Goal: Navigation & Orientation: Find specific page/section

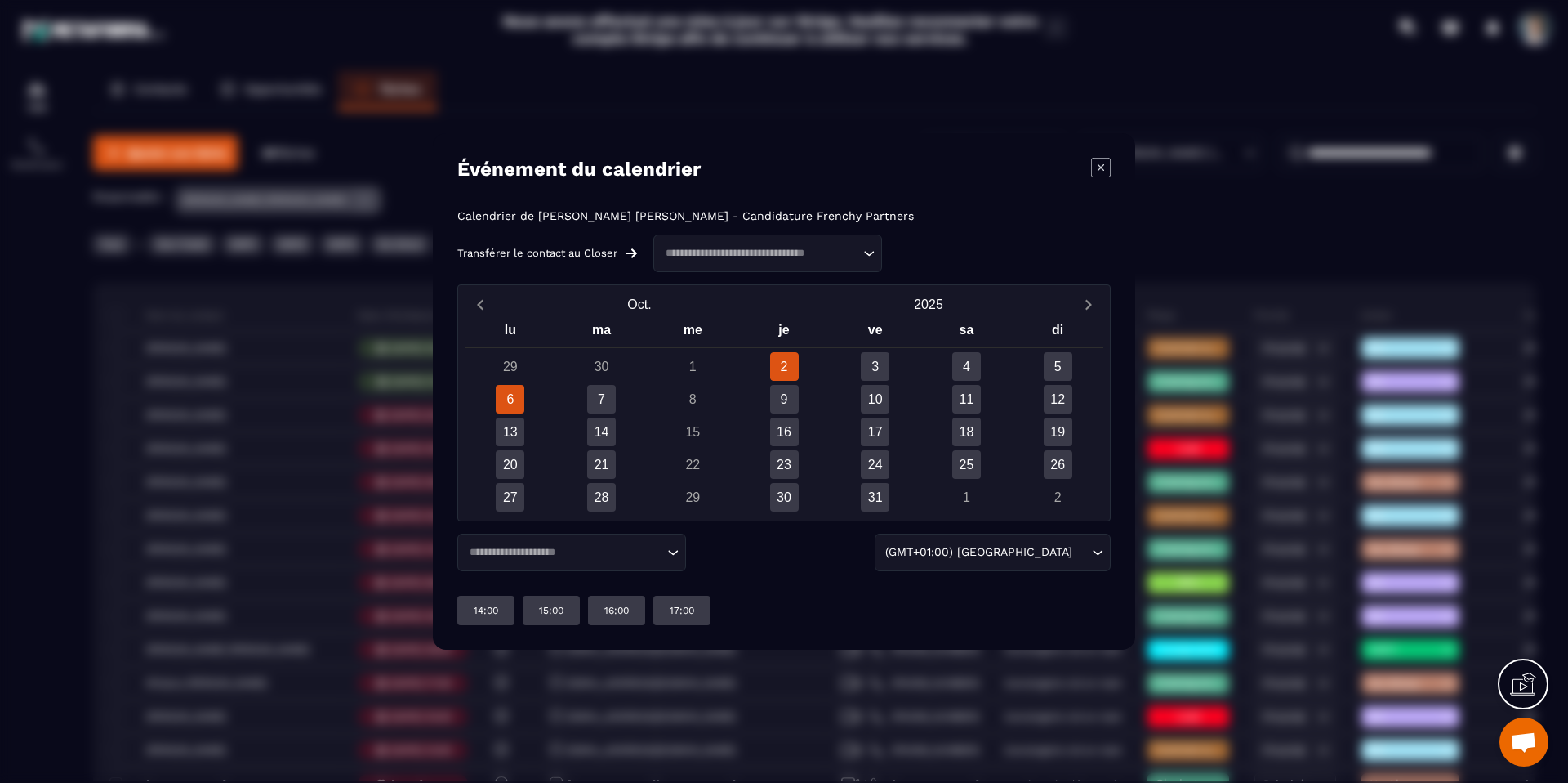
click at [508, 405] on div "6" at bounding box center [510, 399] width 29 height 29
click at [314, 363] on div "Modal window" at bounding box center [784, 392] width 1568 height 783
click at [1107, 164] on icon "Modal window" at bounding box center [1100, 167] width 19 height 19
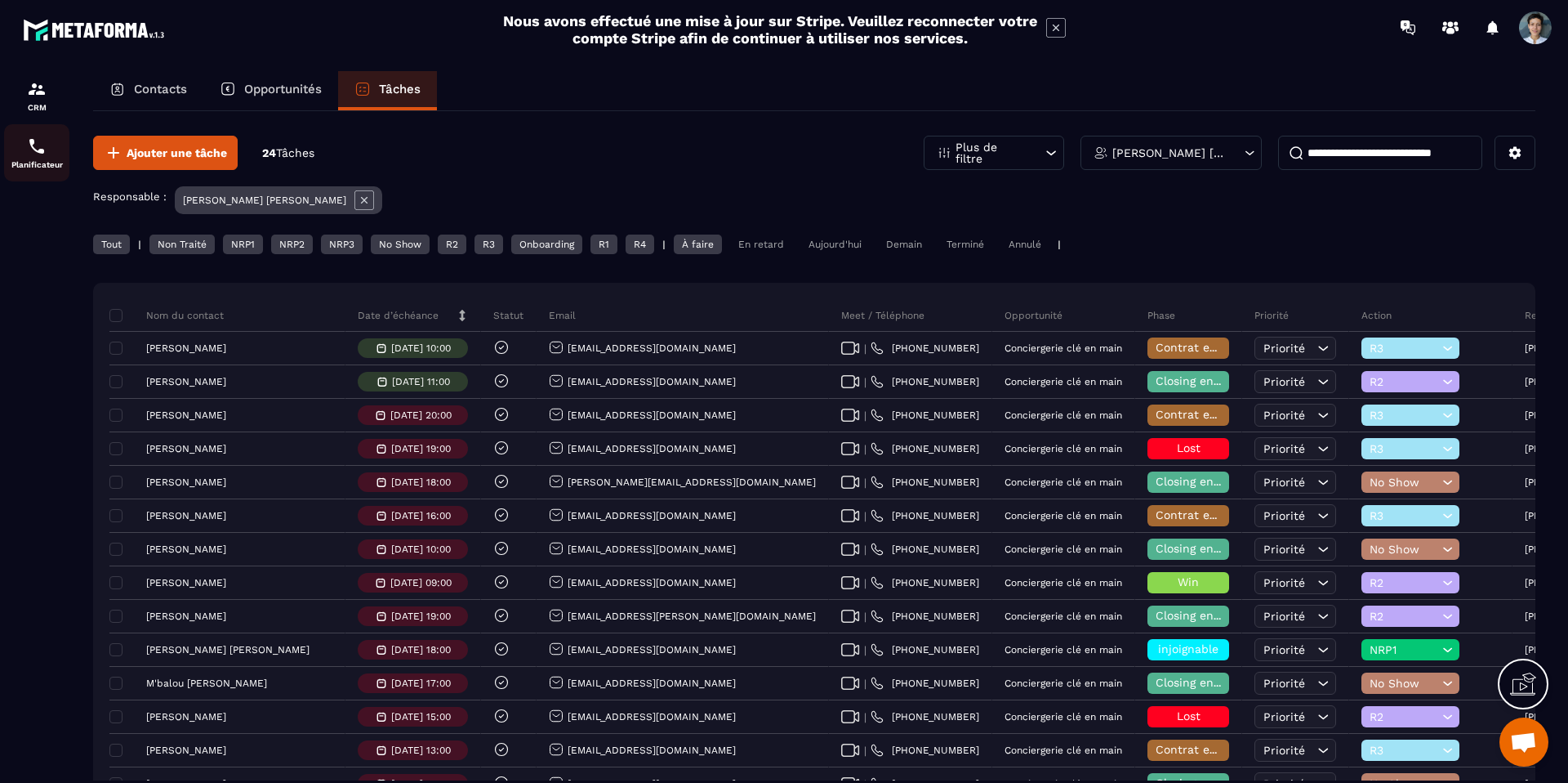
click at [51, 160] on p "Planificateur" at bounding box center [37, 164] width 66 height 9
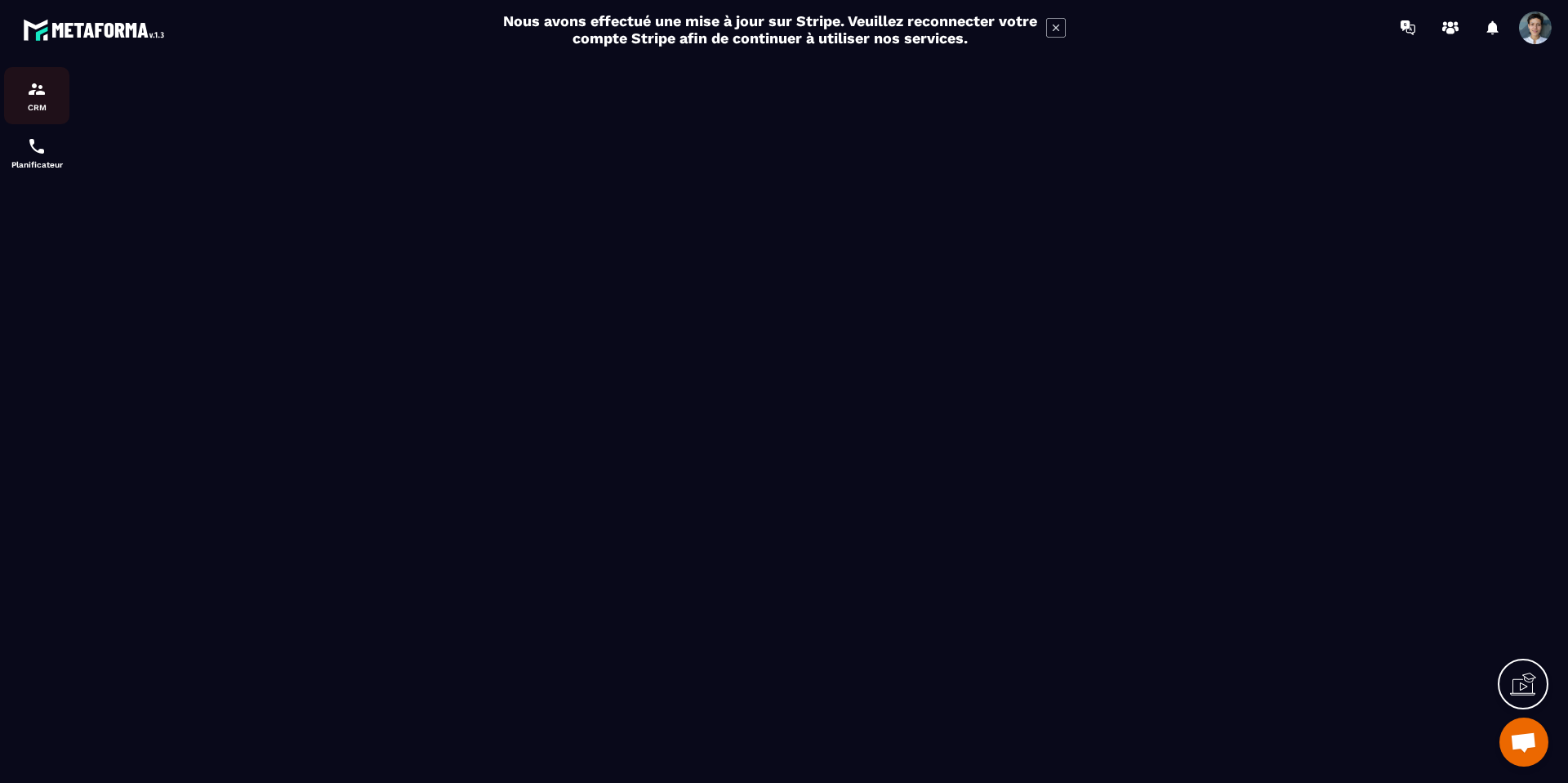
click at [24, 88] on div "CRM" at bounding box center [37, 96] width 66 height 33
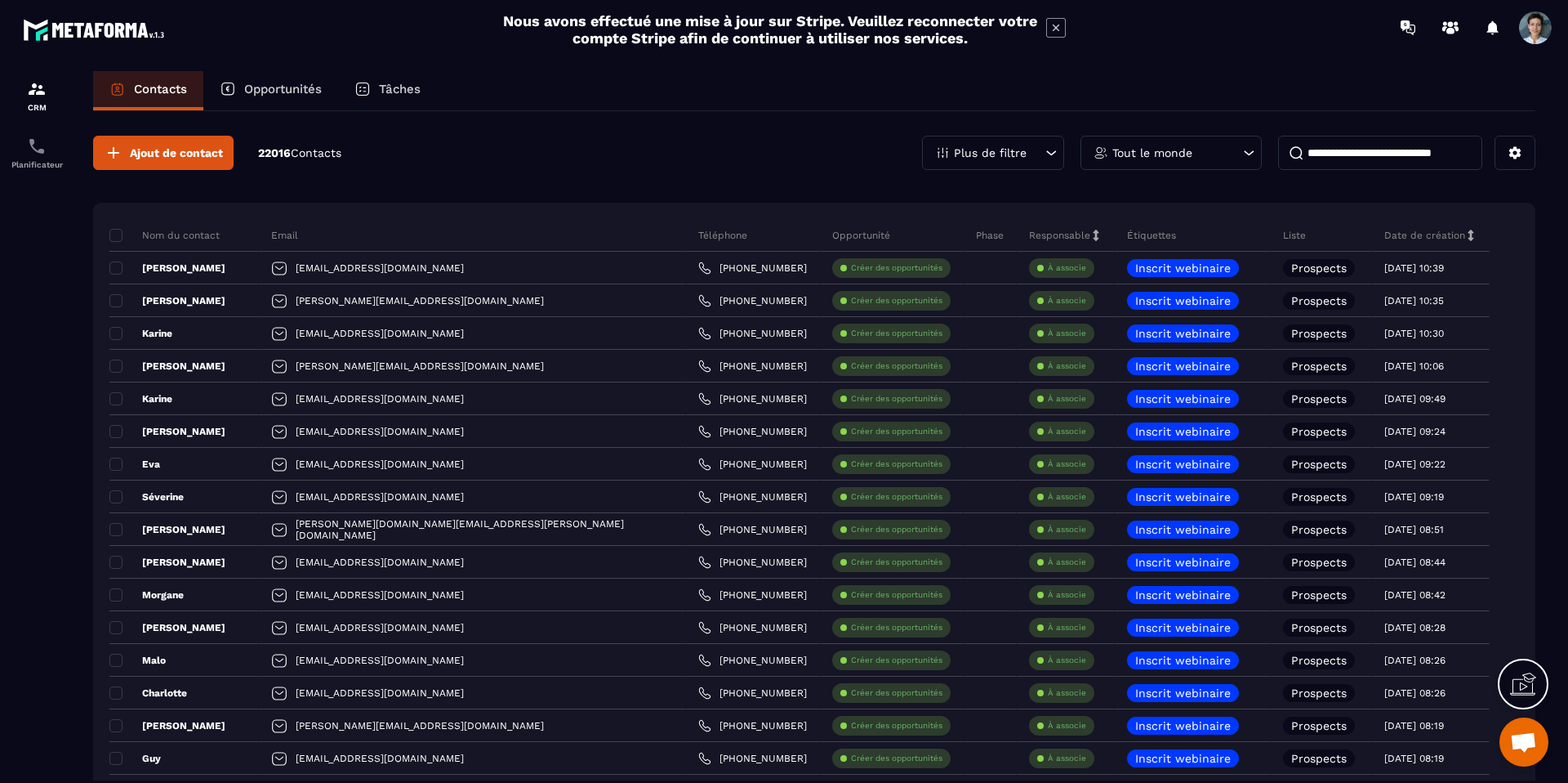
click at [387, 102] on div "Tâches" at bounding box center [387, 91] width 99 height 40
